Goal: Book appointment/travel/reservation

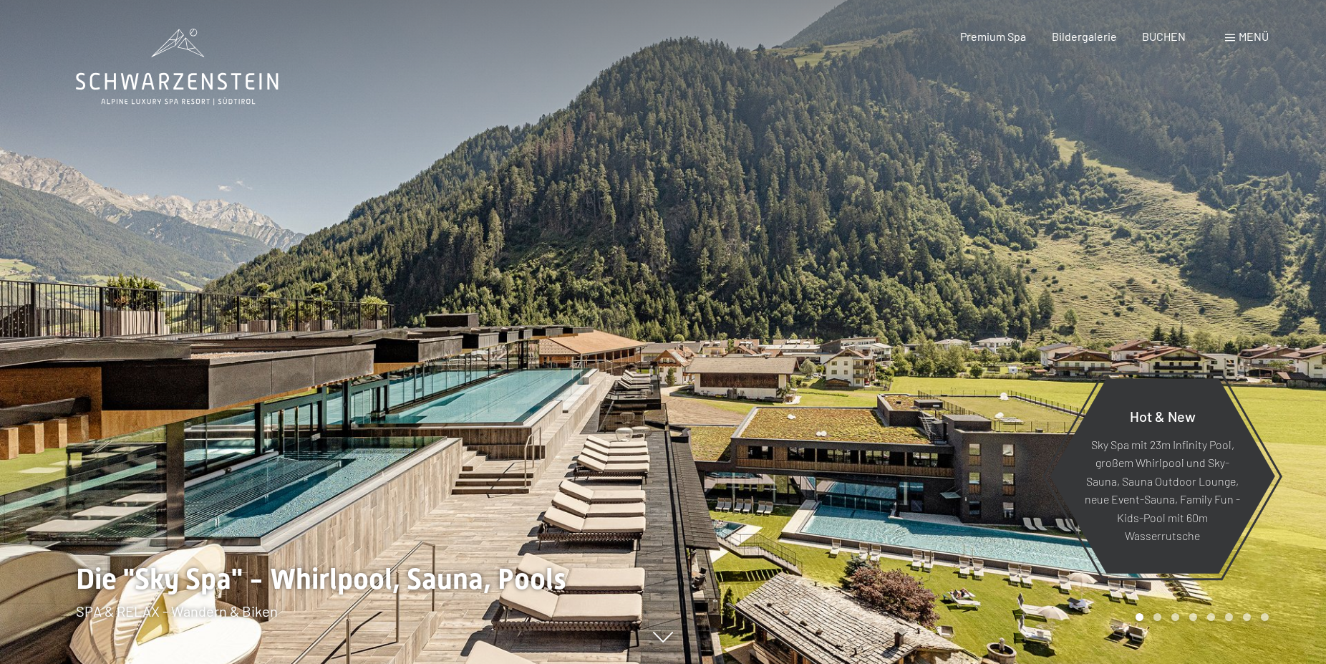
click at [1248, 36] on span "Menü" at bounding box center [1254, 36] width 30 height 14
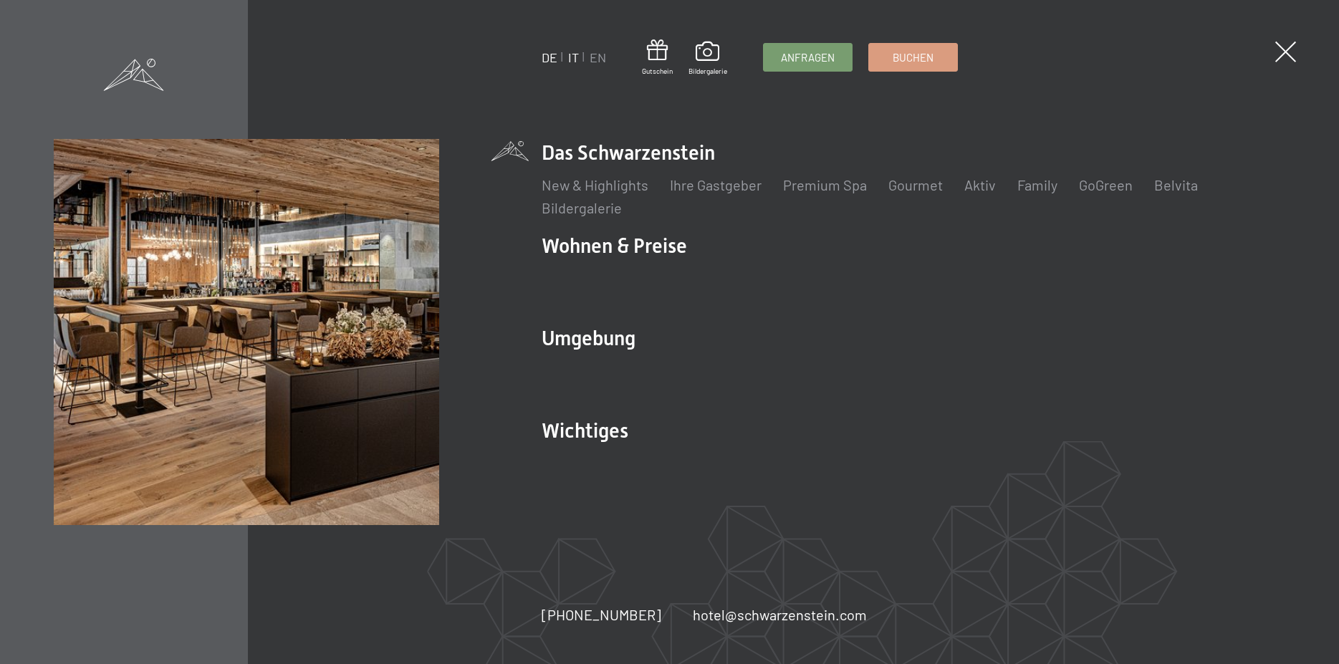
click at [574, 61] on link "IT" at bounding box center [573, 57] width 11 height 16
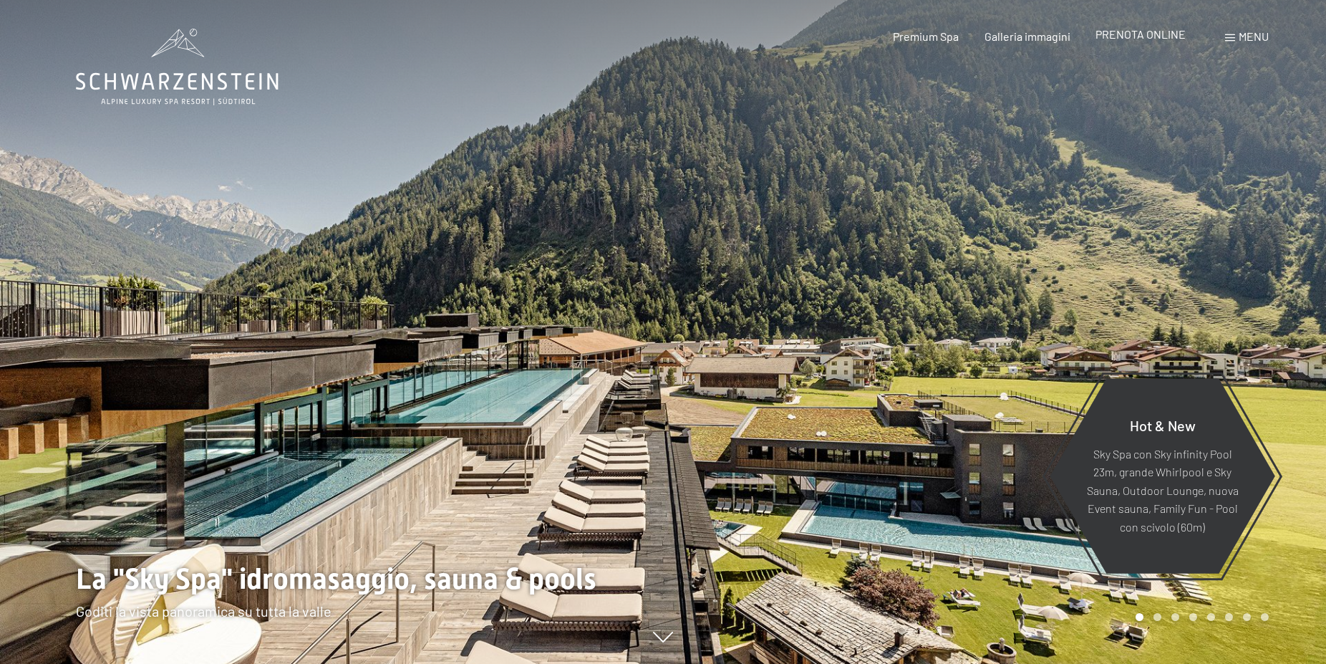
click at [1158, 38] on span "PRENOTA ONLINE" at bounding box center [1141, 34] width 90 height 14
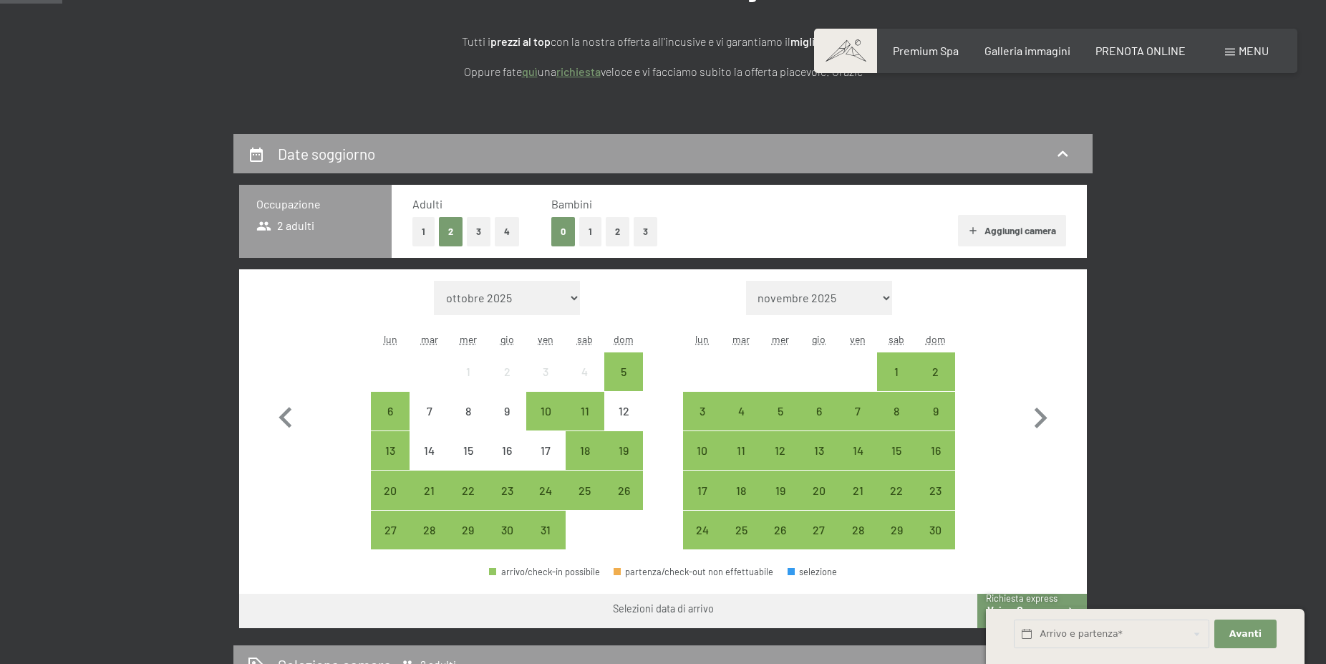
scroll to position [219, 0]
click at [477, 230] on button "3" at bounding box center [479, 231] width 24 height 29
click at [943, 372] on div "2" at bounding box center [936, 384] width 36 height 36
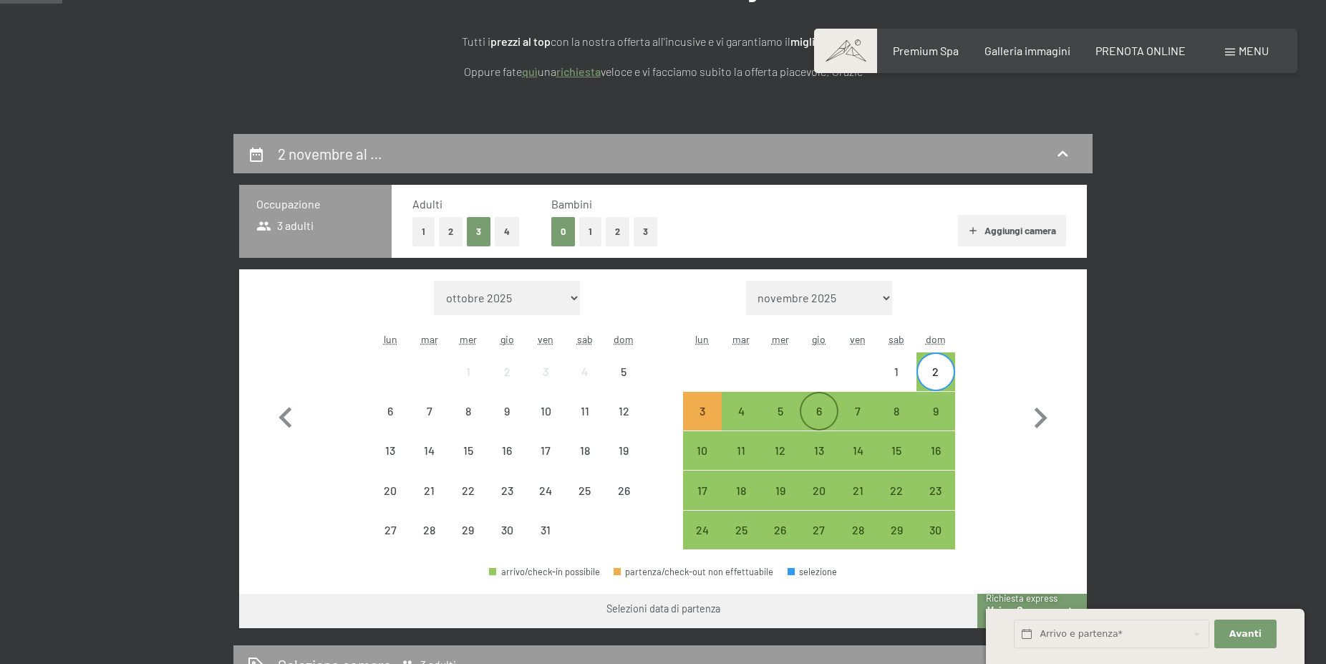
click at [819, 415] on div "6" at bounding box center [819, 423] width 36 height 36
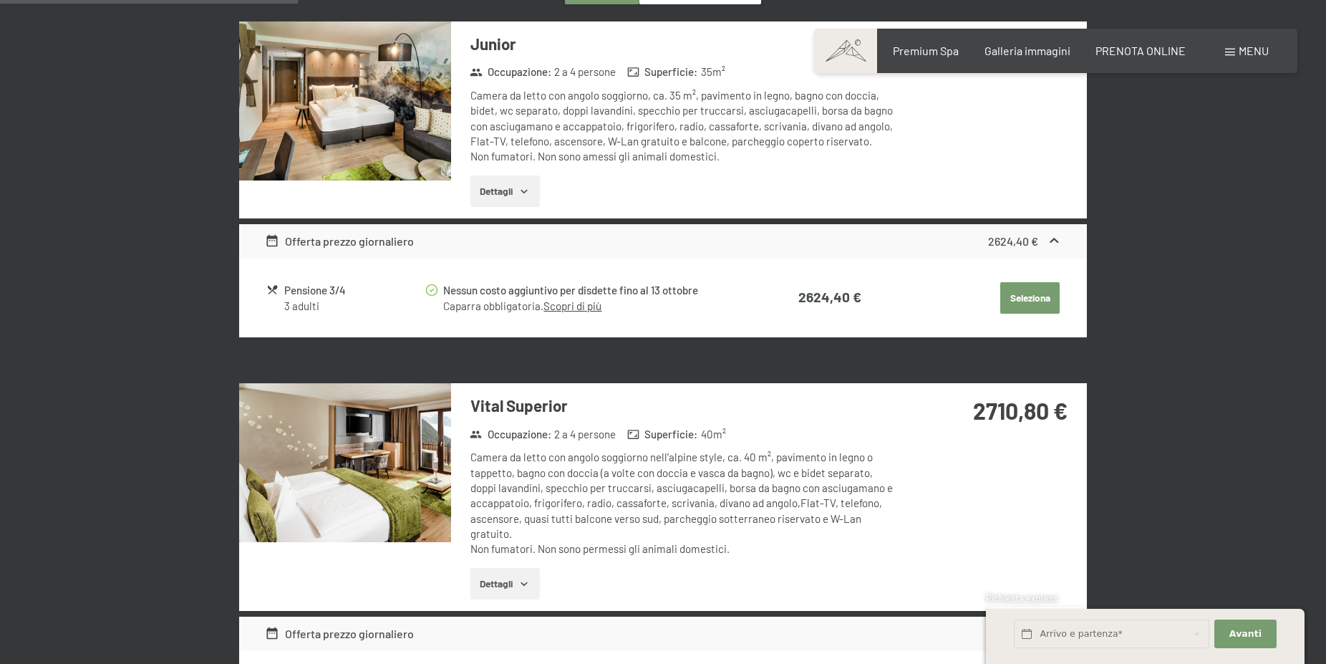
scroll to position [877, 0]
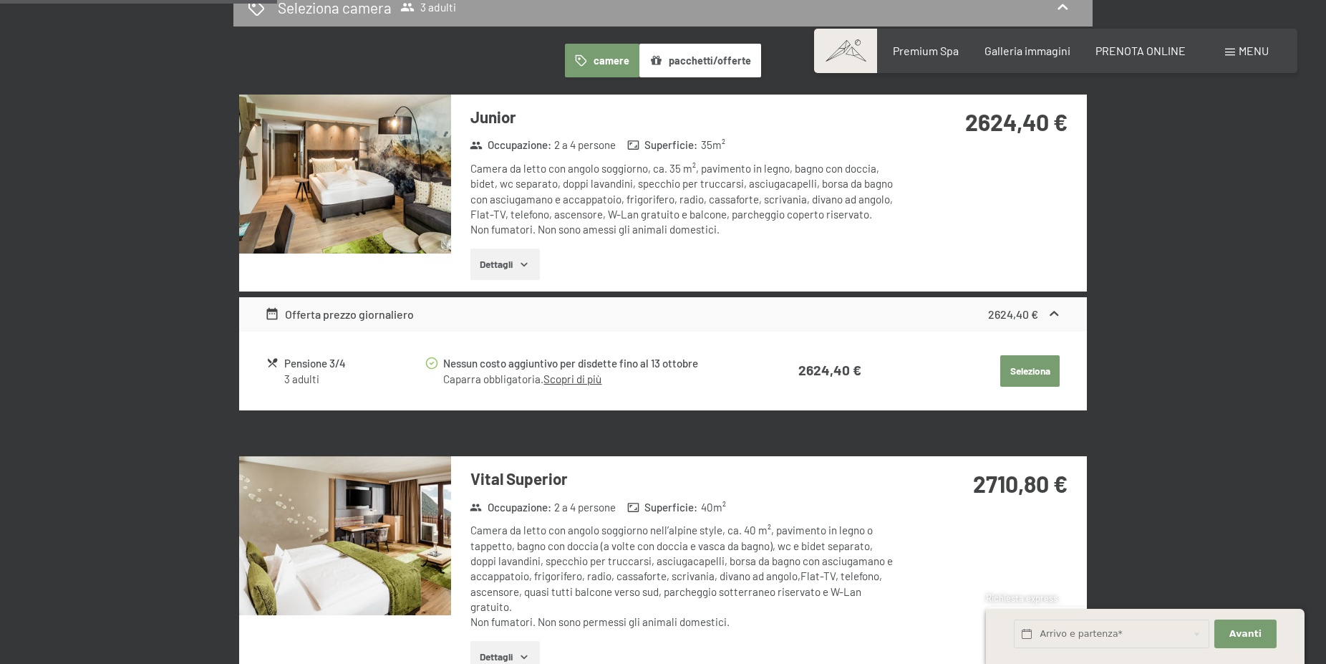
click at [582, 381] on link "Scopri di più" at bounding box center [573, 378] width 58 height 13
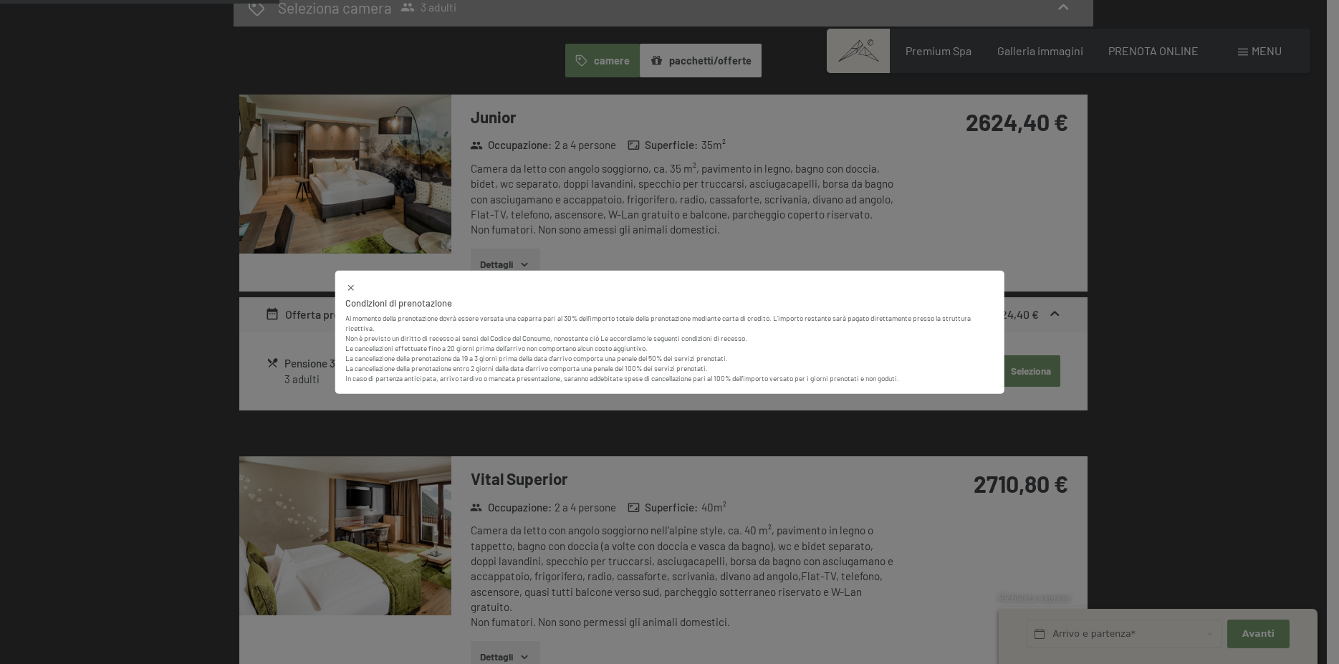
click at [279, 375] on div "Condizioni di prenotazione Al momento della prenotazione dovrà essere versata u…" at bounding box center [669, 332] width 1339 height 664
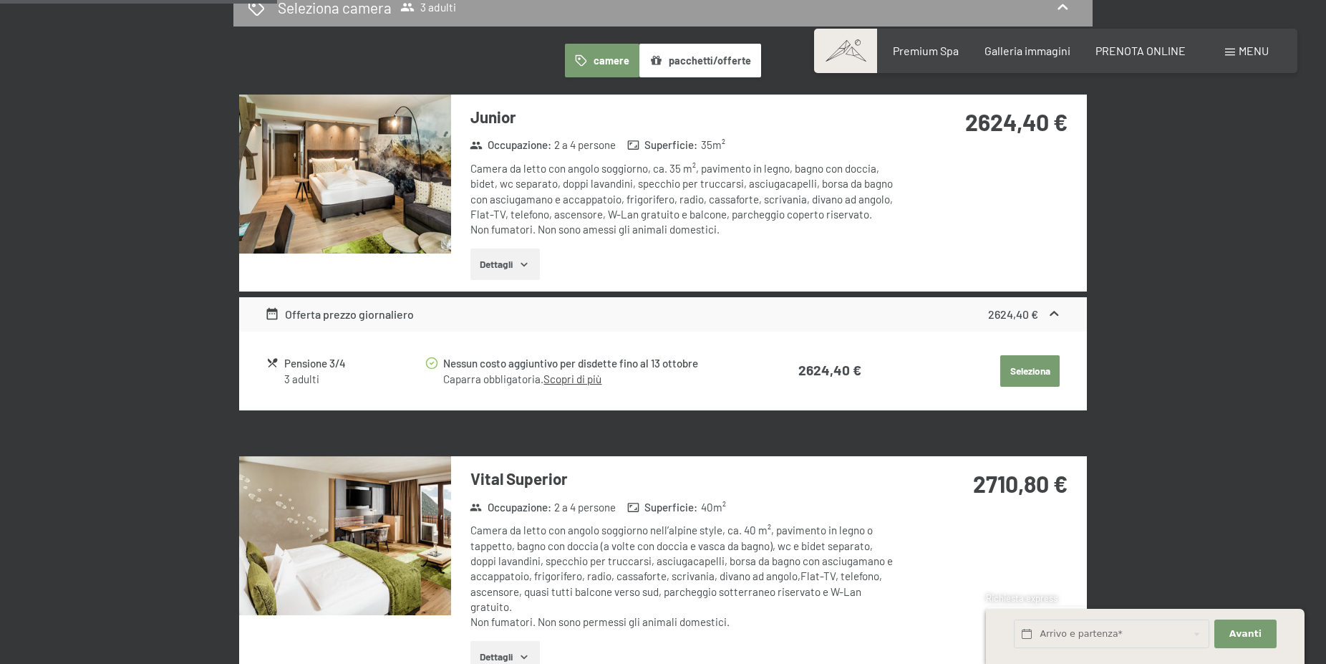
click at [297, 375] on div "3 adulti" at bounding box center [354, 379] width 140 height 15
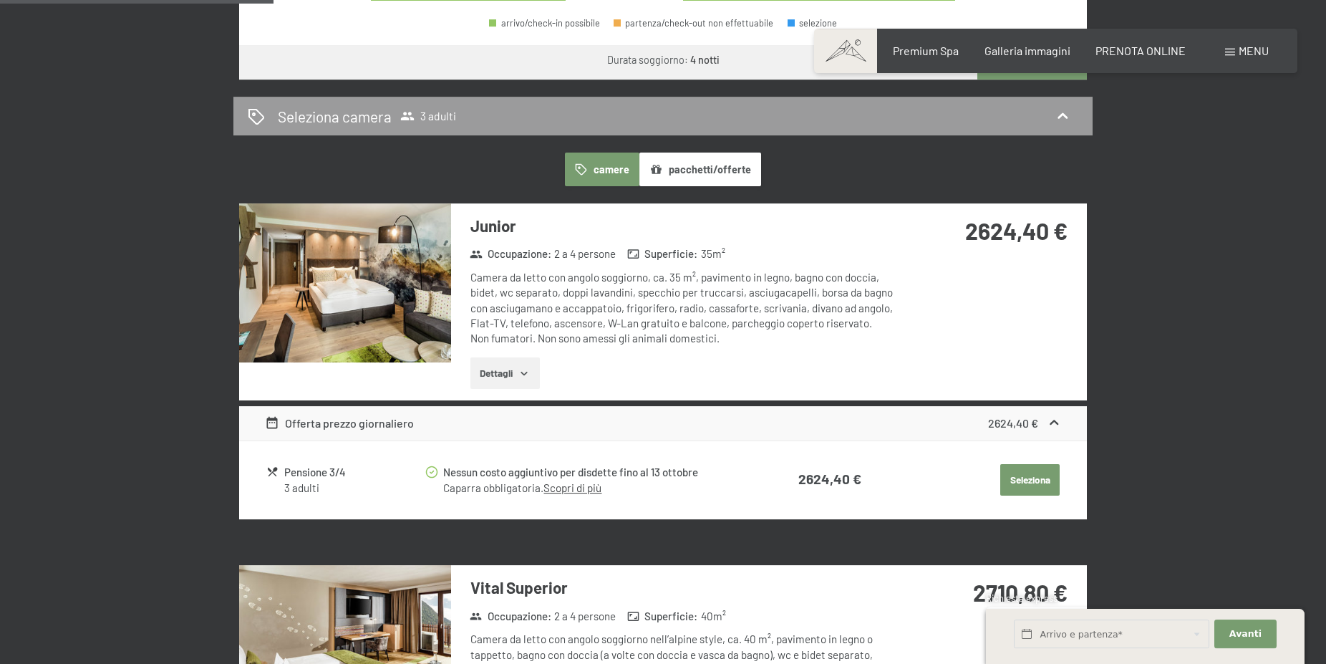
scroll to position [731, 0]
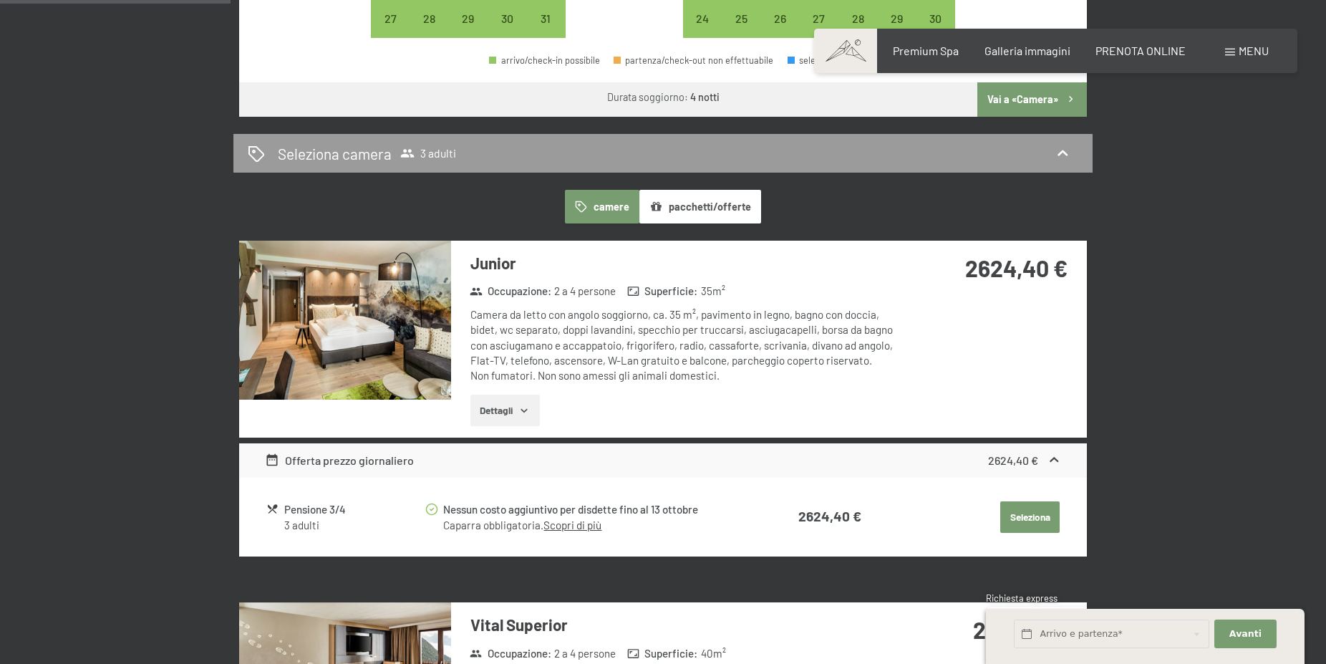
click at [530, 408] on icon "button" at bounding box center [524, 410] width 11 height 11
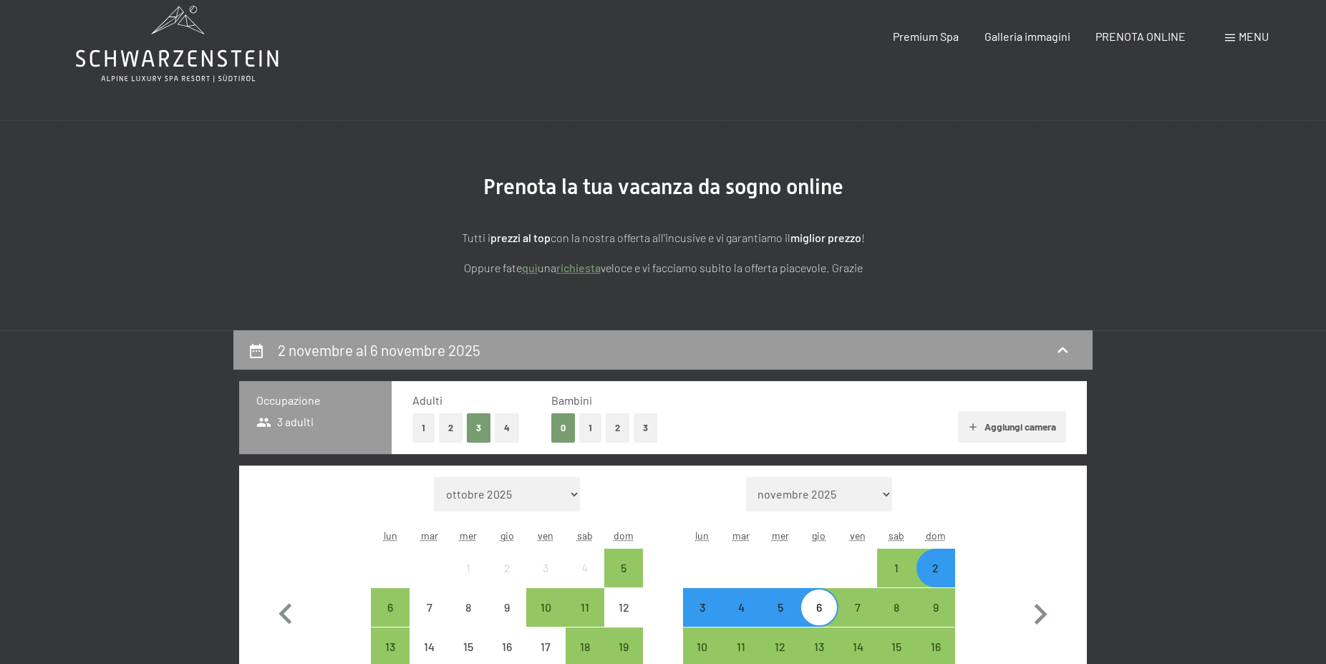
scroll to position [0, 0]
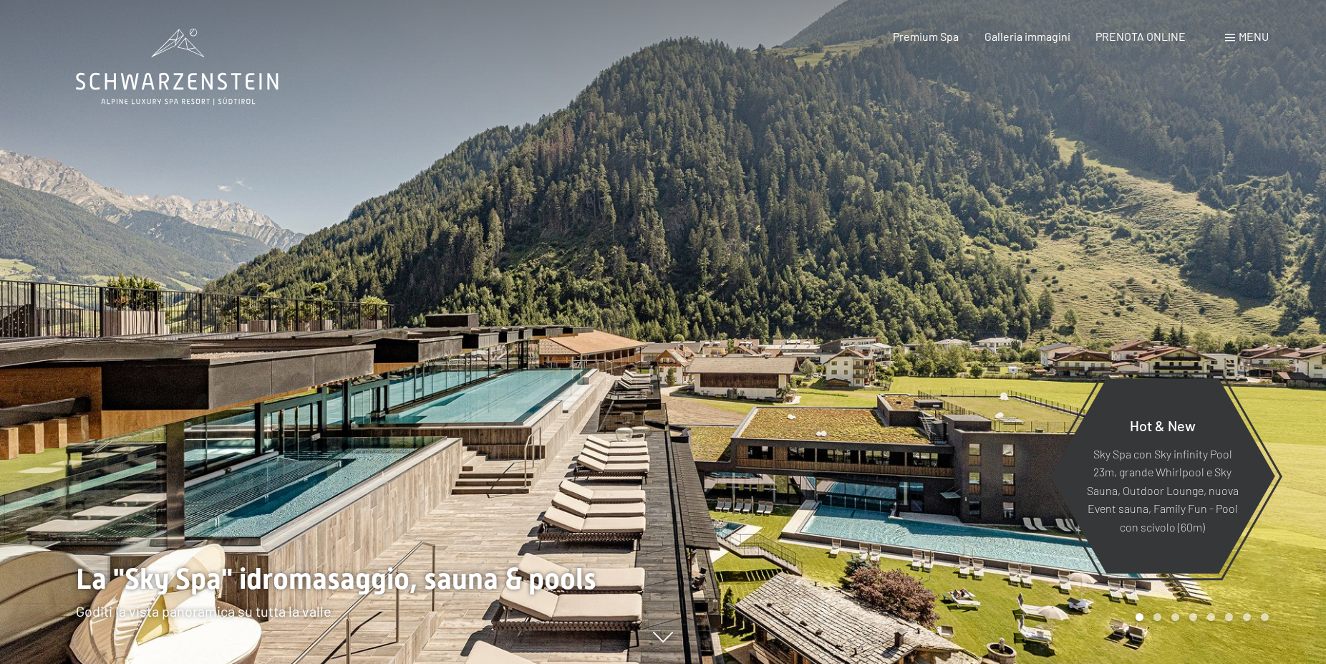
click at [1239, 34] on span "Menu" at bounding box center [1254, 36] width 30 height 14
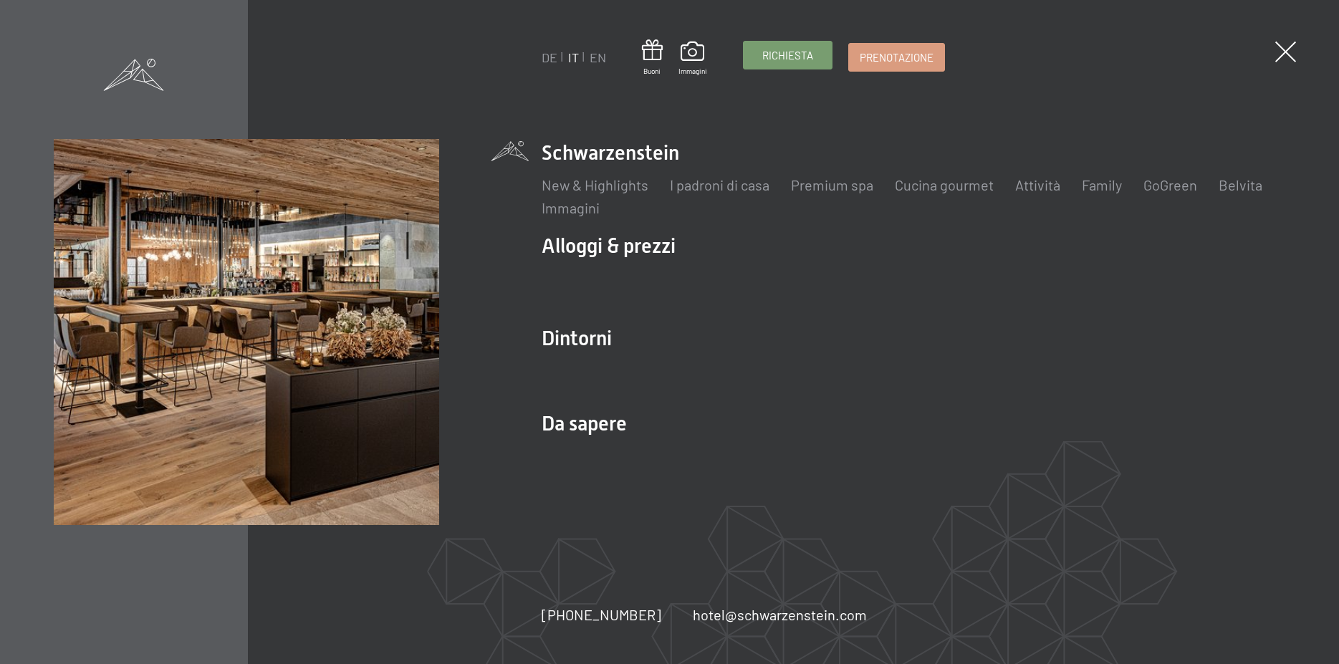
click at [806, 54] on span "Richiesta" at bounding box center [787, 55] width 51 height 15
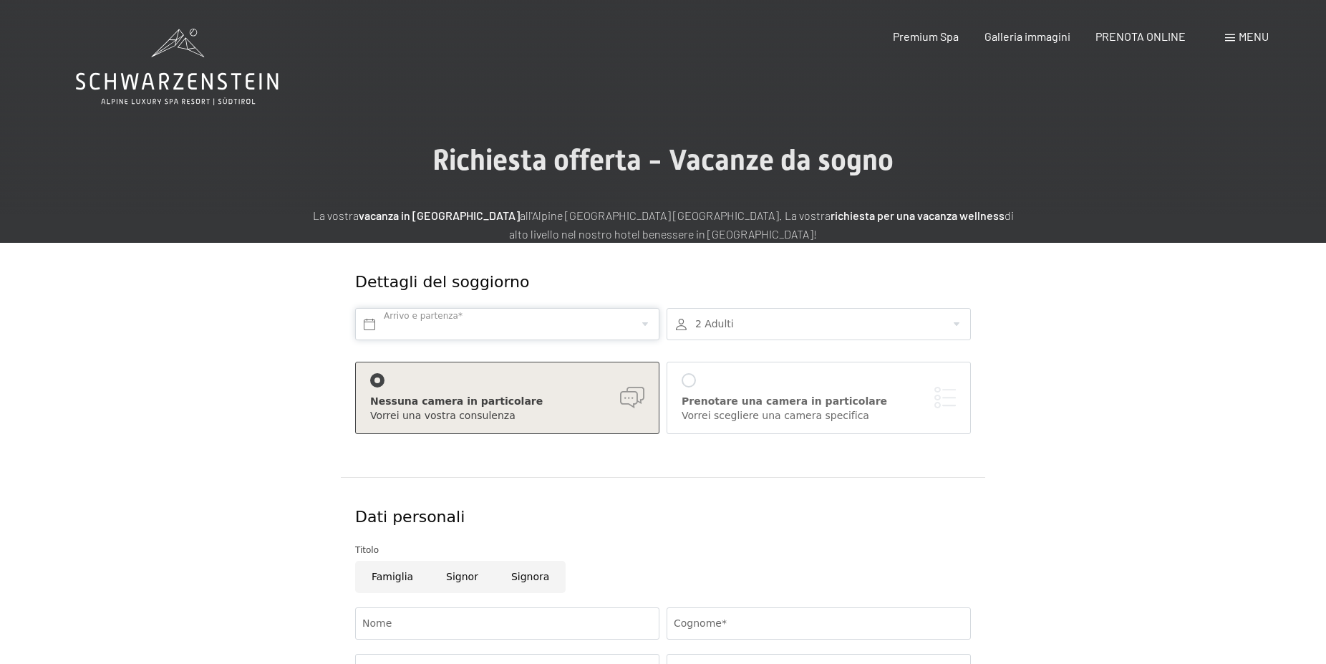
click at [444, 325] on input "text" at bounding box center [507, 324] width 304 height 32
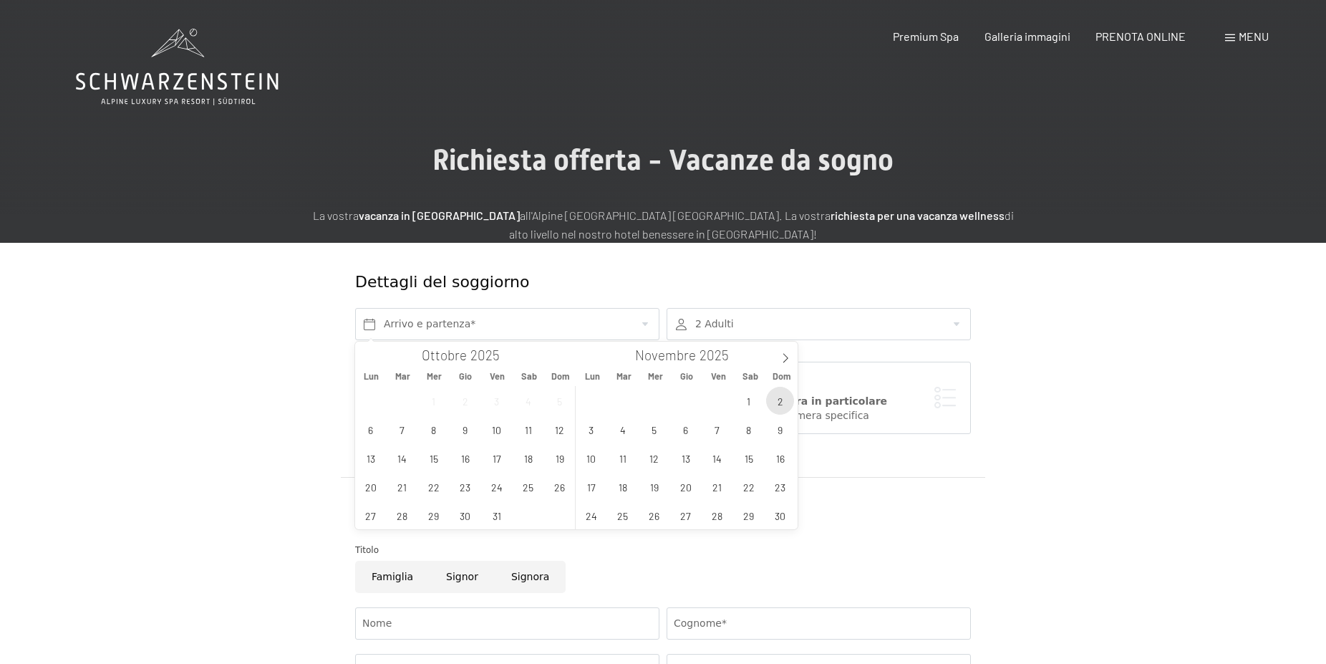
click at [786, 410] on span "2" at bounding box center [780, 401] width 28 height 28
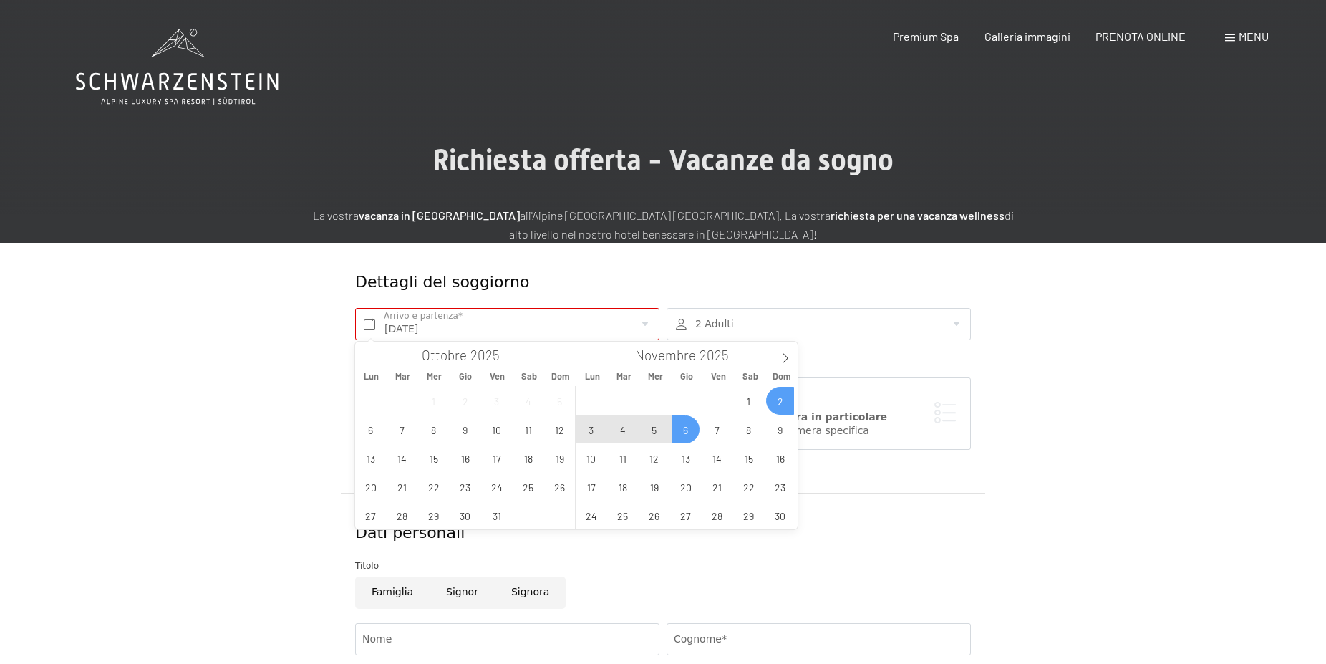
click at [693, 433] on span "6" at bounding box center [686, 429] width 28 height 28
type input "Dom. 02/11/2025 - Gio. 06/11/2025"
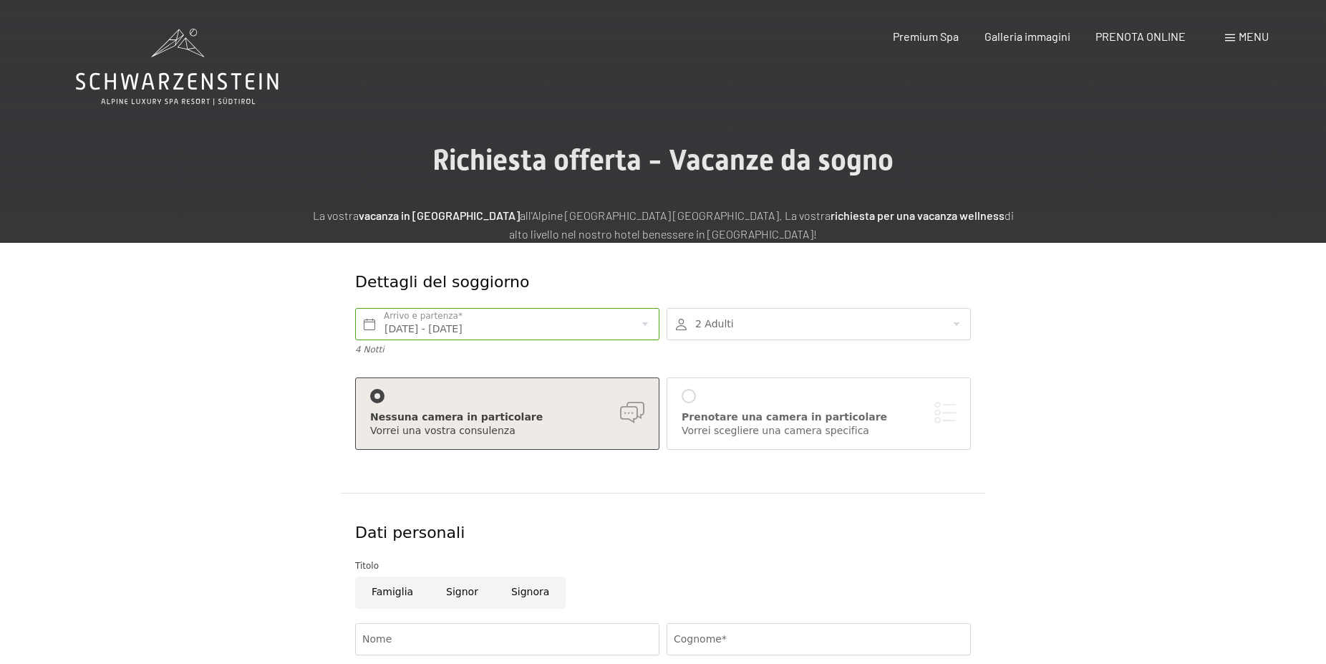
click at [965, 324] on div at bounding box center [819, 324] width 304 height 32
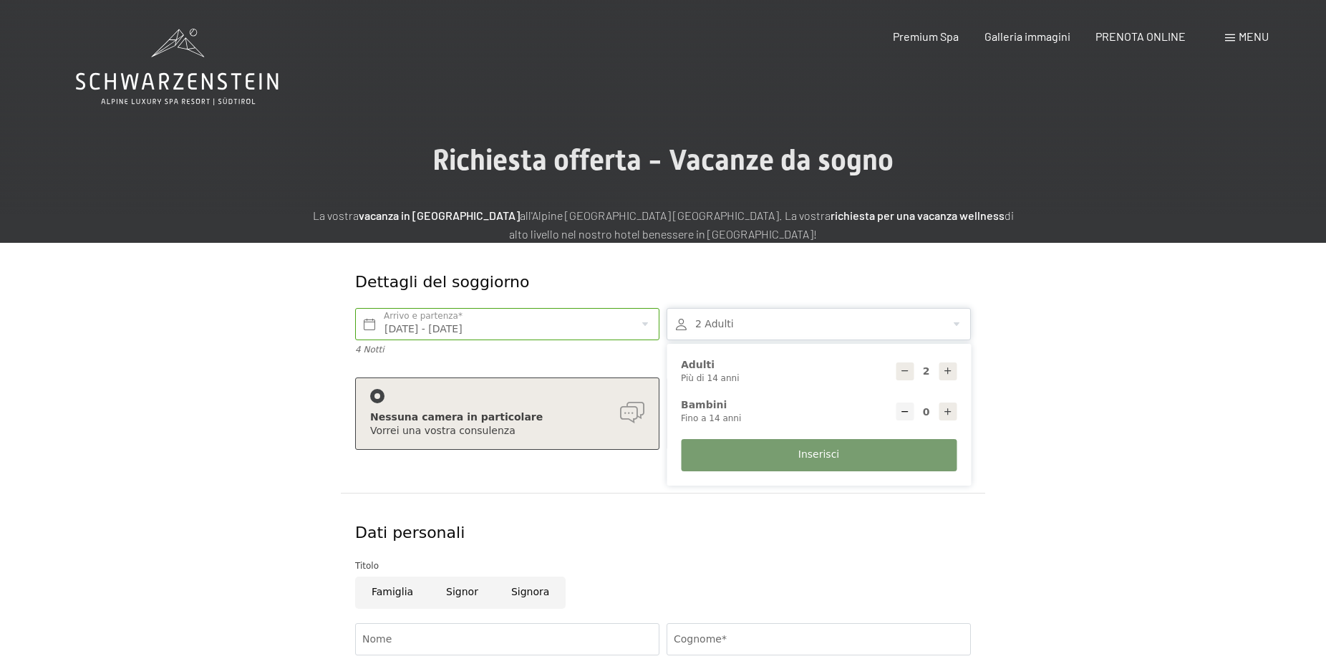
click at [951, 370] on icon at bounding box center [948, 371] width 10 height 10
type input "3"
click at [800, 453] on button "Inserisci" at bounding box center [819, 455] width 276 height 32
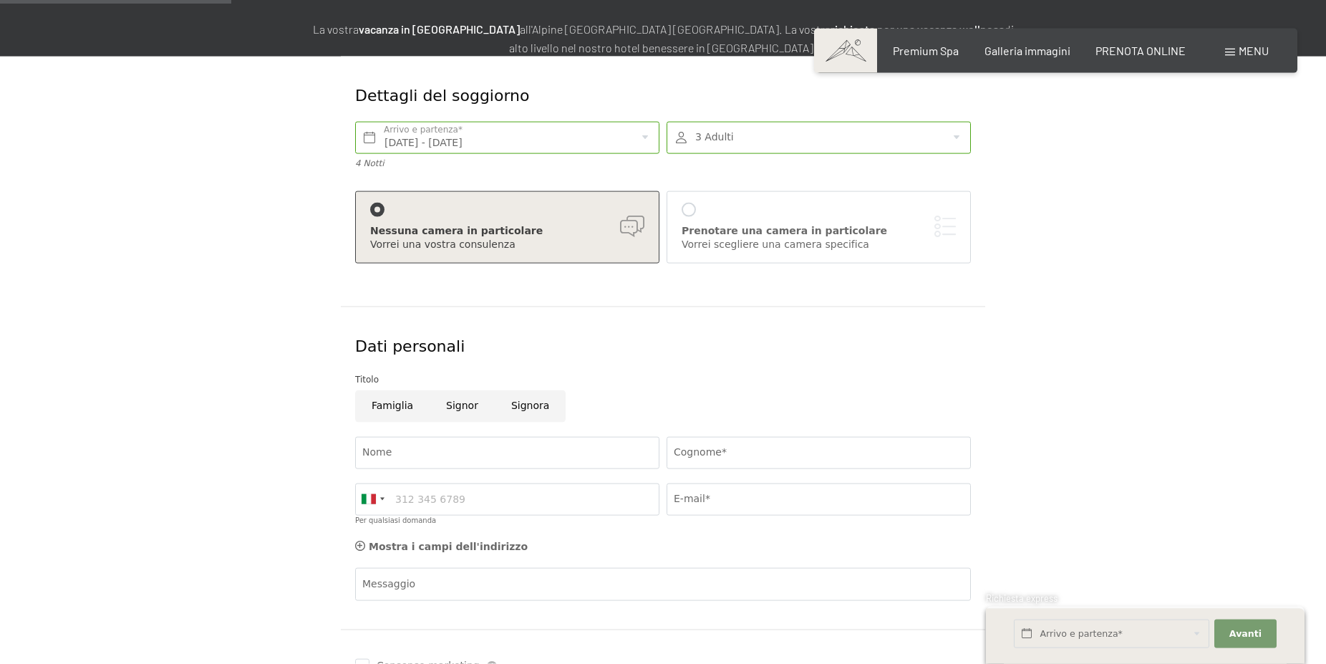
scroll to position [219, 0]
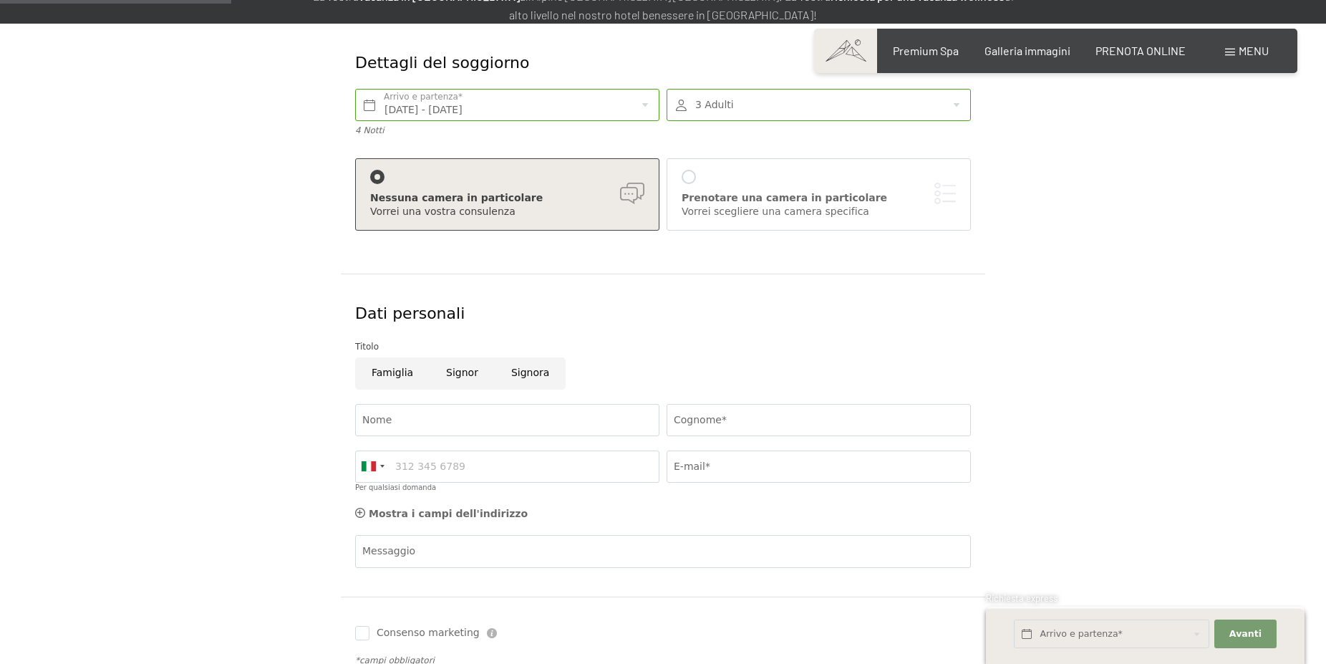
click at [523, 377] on label "Consenso marketing*" at bounding box center [576, 374] width 115 height 14
click at [519, 377] on input "Consenso marketing*" at bounding box center [511, 374] width 14 height 14
click at [525, 372] on label "Consenso marketing*" at bounding box center [576, 374] width 115 height 14
click at [519, 372] on input "Consenso marketing*" at bounding box center [511, 374] width 14 height 14
checkbox input "false"
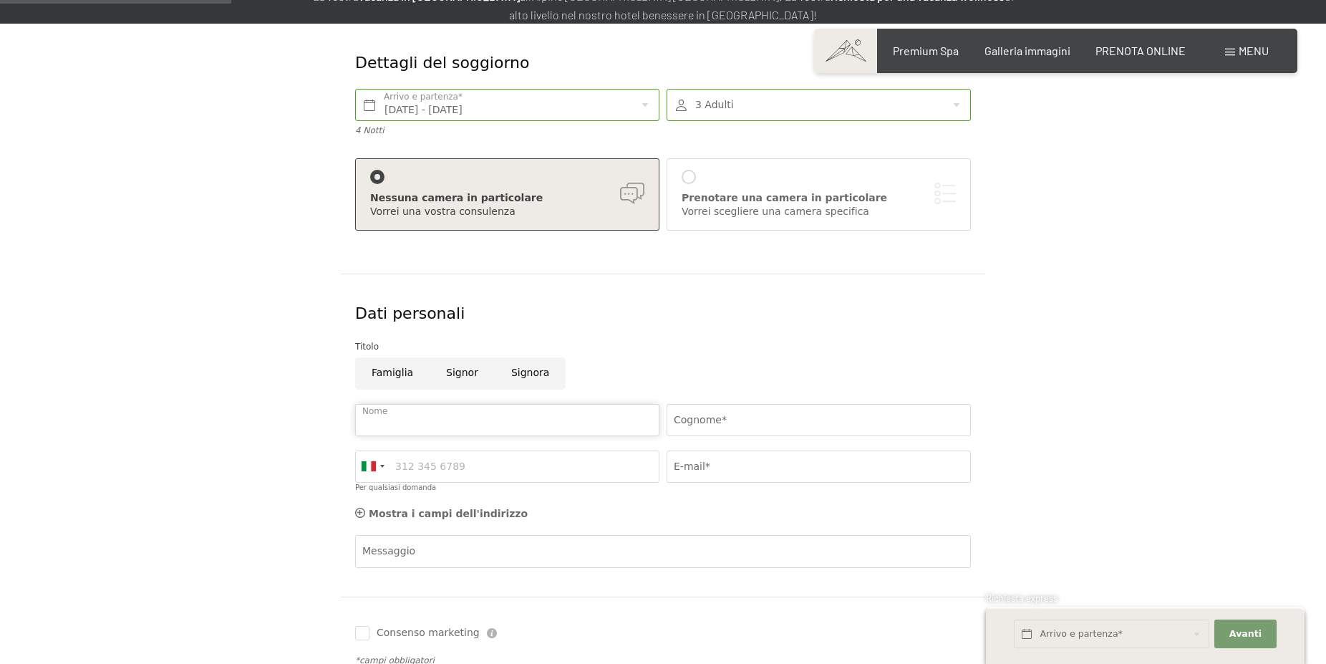
click at [421, 422] on input "Nome" at bounding box center [507, 420] width 304 height 32
type input "signora"
click at [699, 412] on input "Cognome*" at bounding box center [819, 420] width 304 height 32
type input "pierini"
click at [421, 463] on input "Per qualsiasi domanda" at bounding box center [507, 466] width 304 height 32
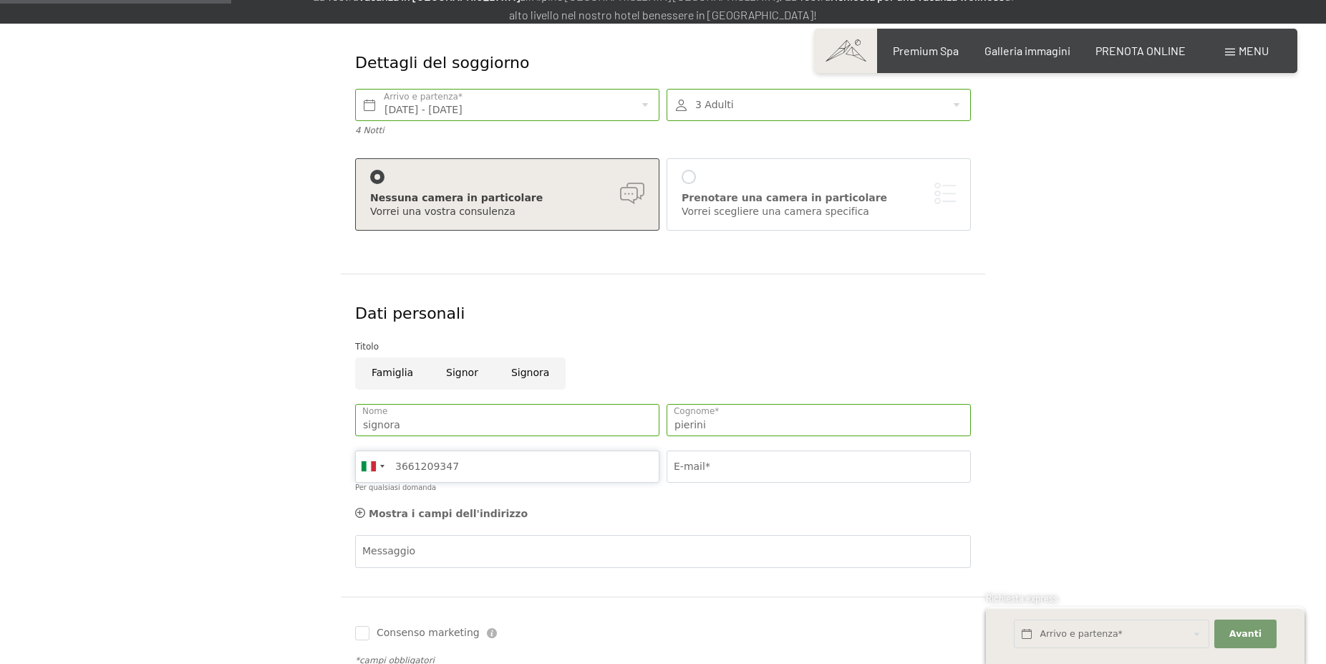
type input "3661209347"
click at [685, 468] on input "E-mail*" at bounding box center [819, 466] width 304 height 32
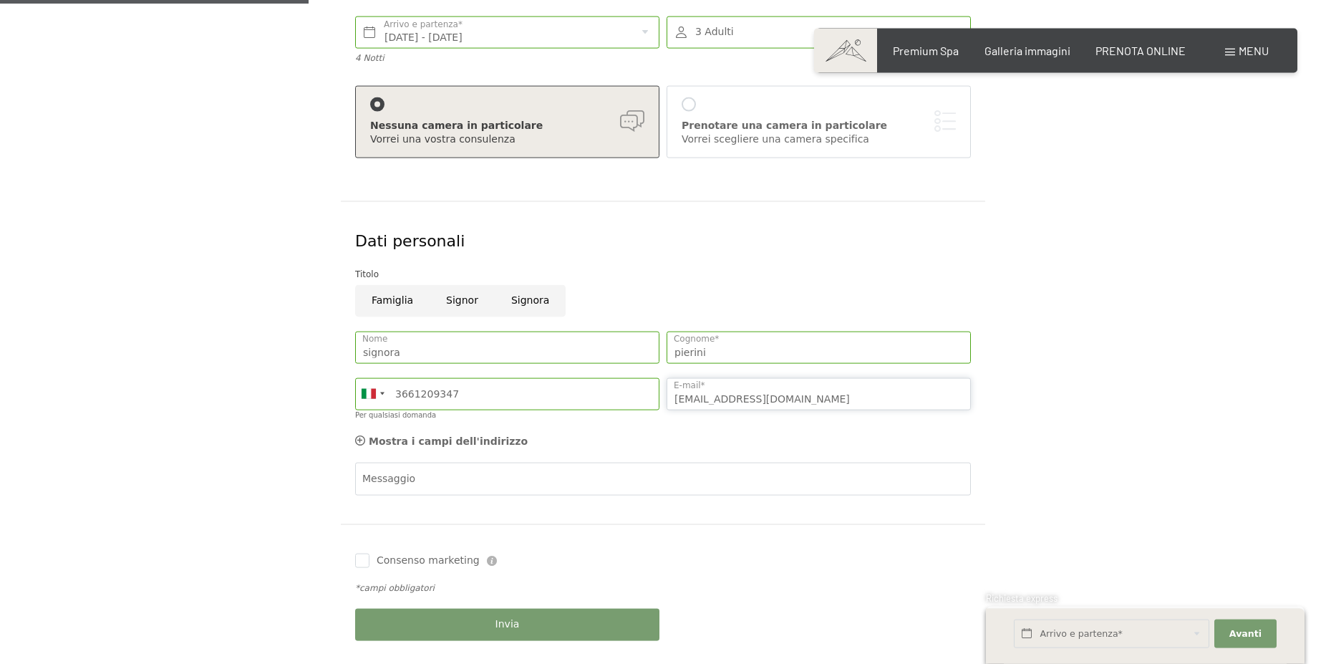
scroll to position [292, 0]
type input "gabriellahotellapace@gmail.com"
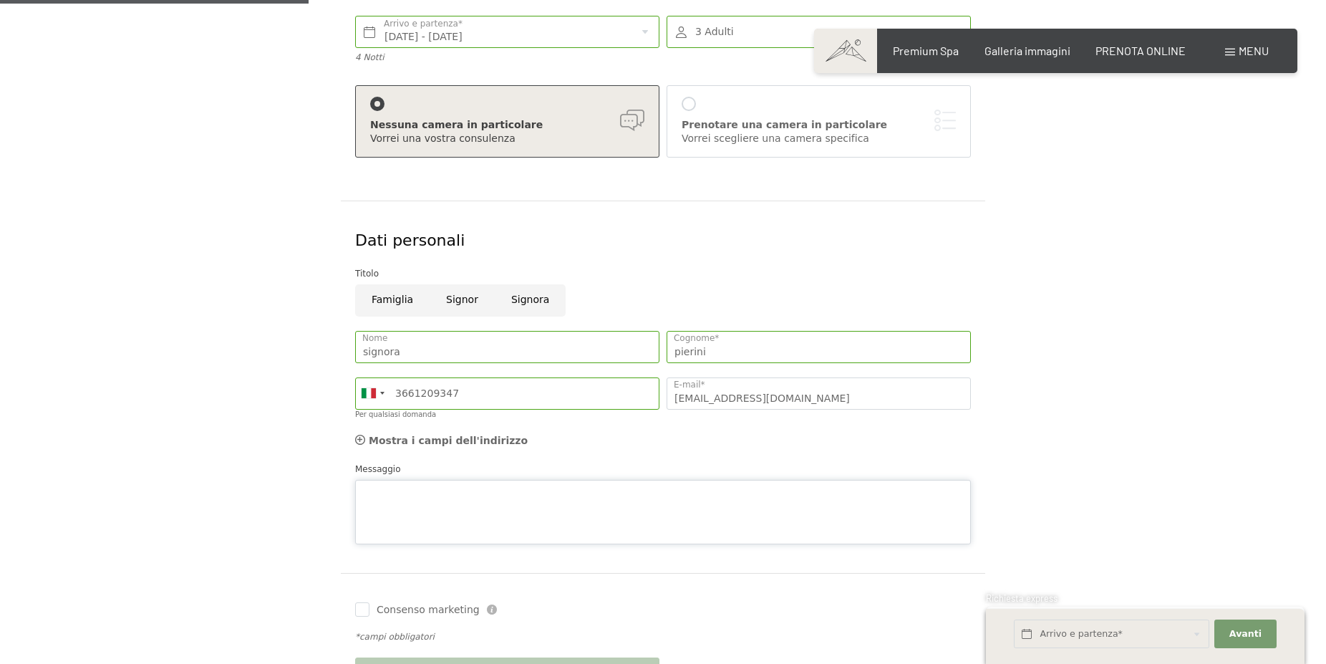
click at [418, 480] on textarea "Messaggio" at bounding box center [663, 512] width 616 height 64
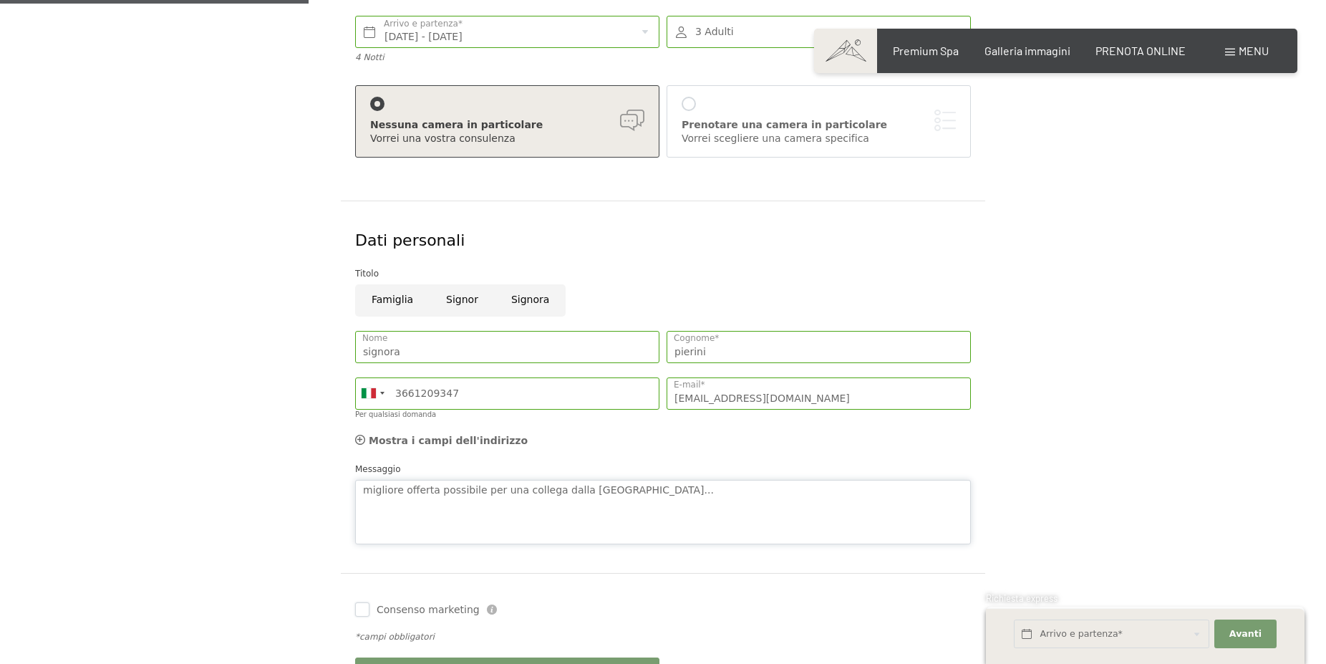
type textarea "migliore offerta possibile per una collega dalla Toscana..."
click at [366, 613] on input "Consenso marketing" at bounding box center [362, 609] width 14 height 14
checkbox input "true"
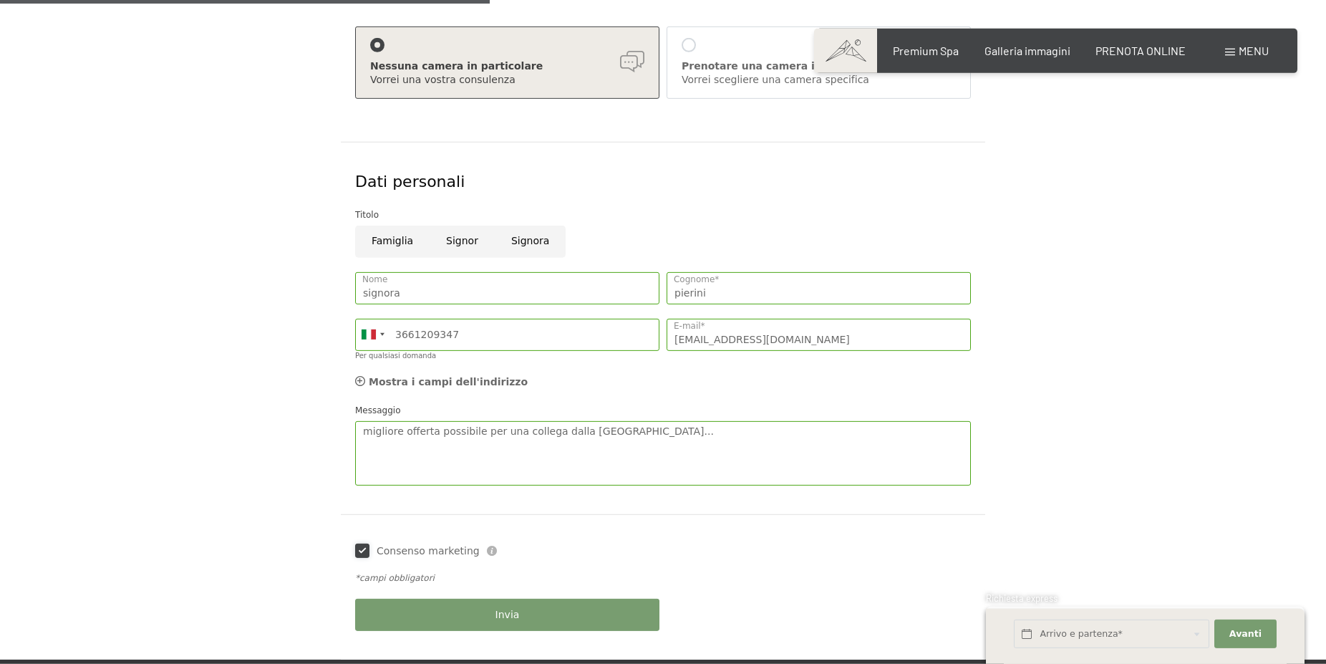
scroll to position [511, 0]
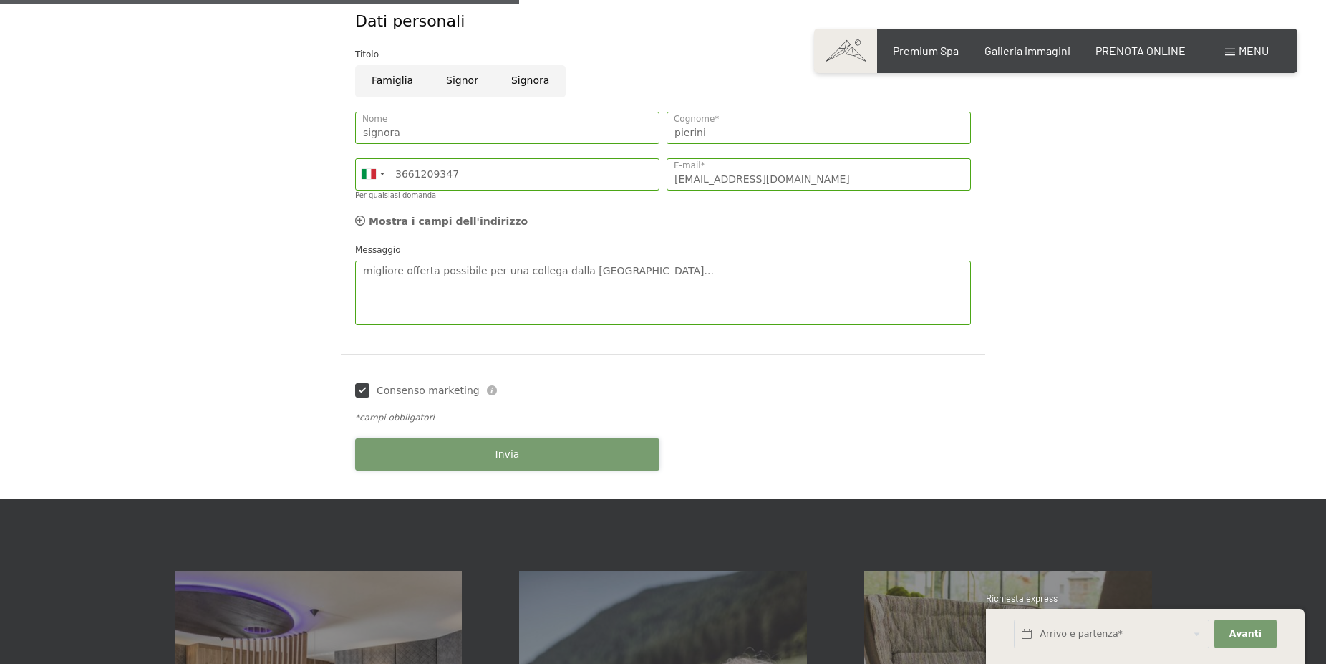
click at [515, 443] on button "Invia" at bounding box center [507, 454] width 304 height 32
